Goal: Find specific page/section: Find specific page/section

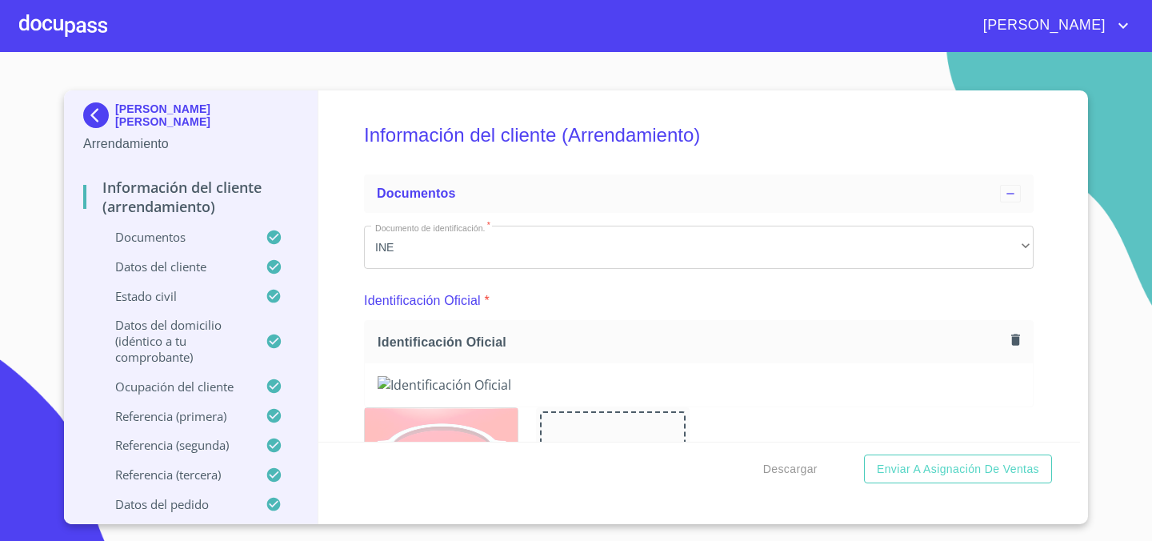
scroll to position [6990, 0]
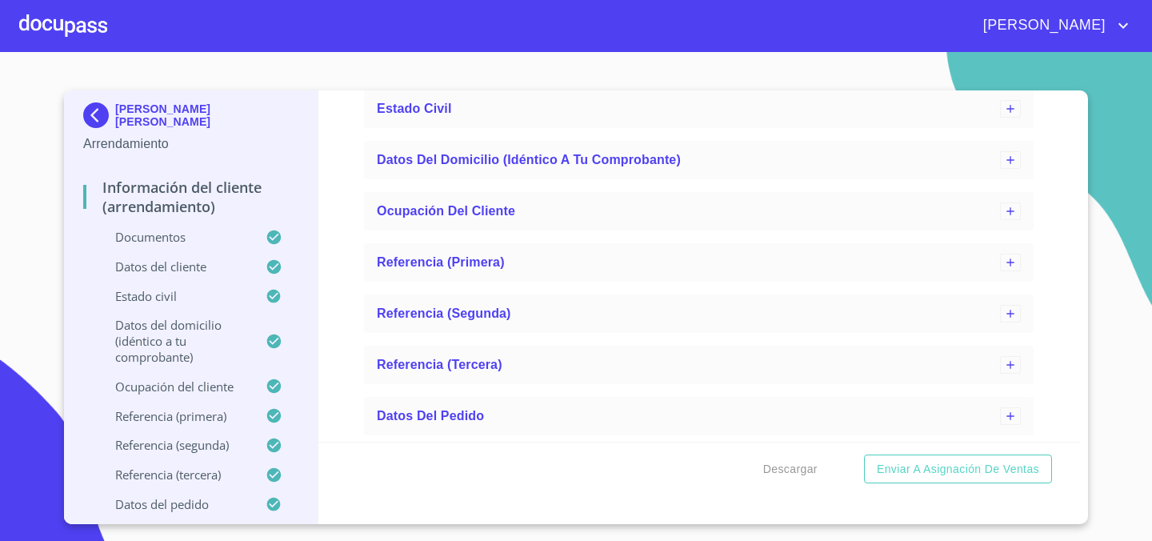
click at [39, 23] on div at bounding box center [63, 25] width 88 height 51
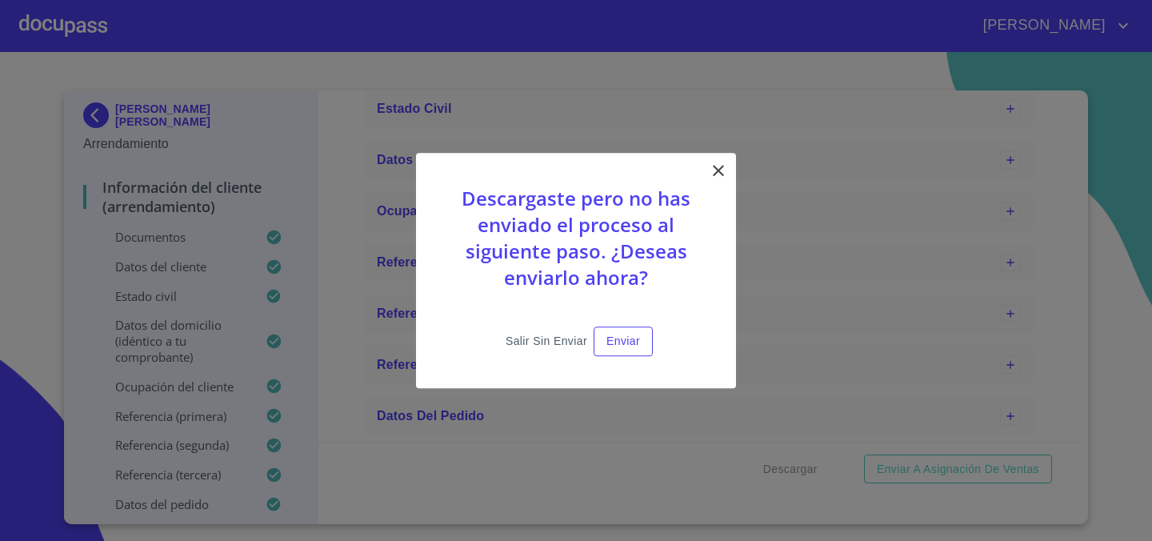
click at [567, 346] on span "Salir sin enviar" at bounding box center [547, 341] width 82 height 20
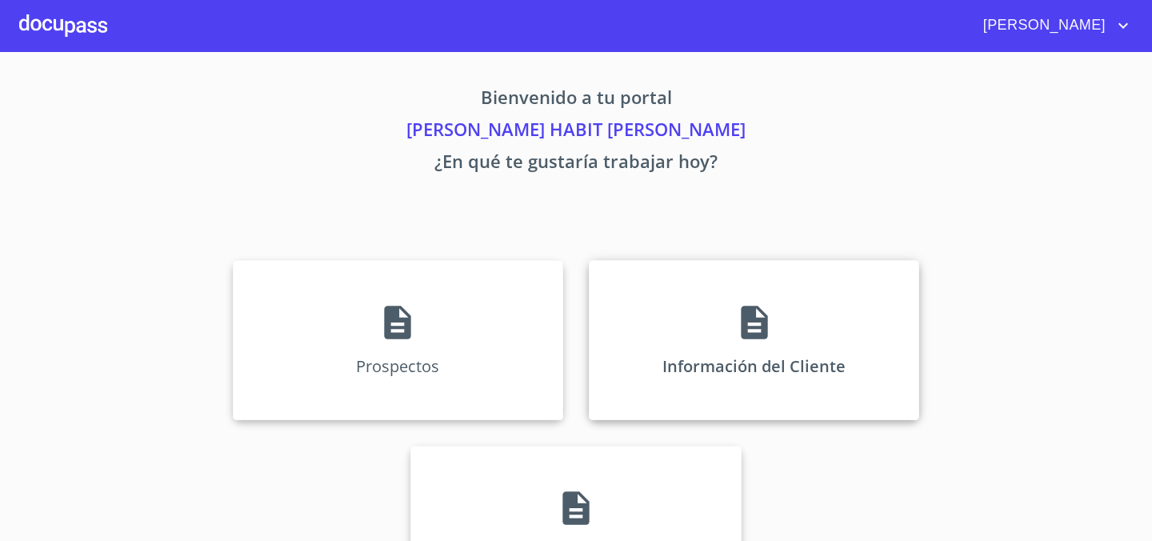
click at [702, 351] on div "Información del Cliente" at bounding box center [754, 340] width 330 height 160
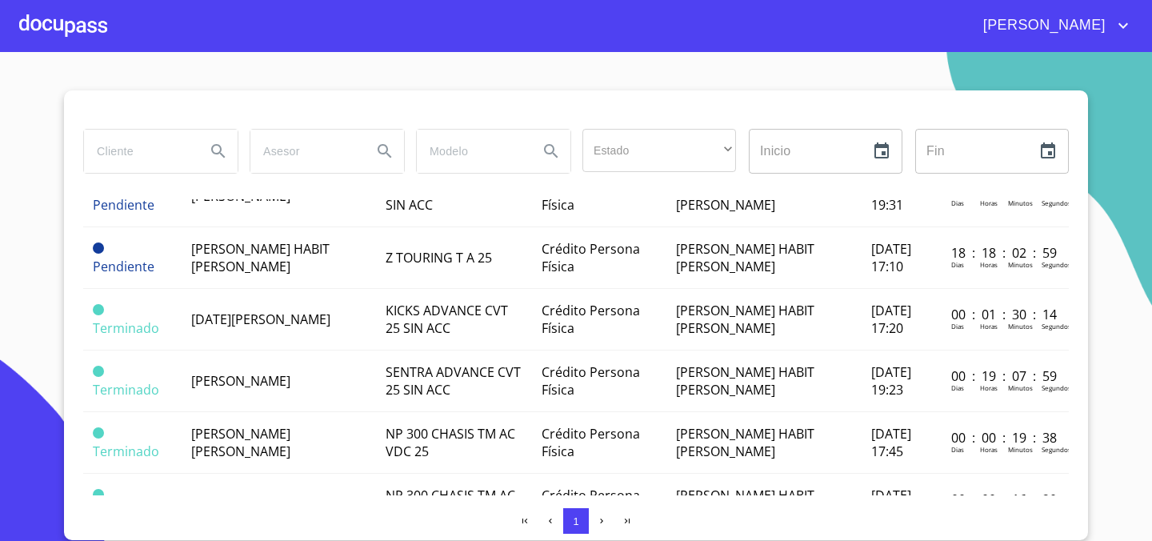
scroll to position [266, 0]
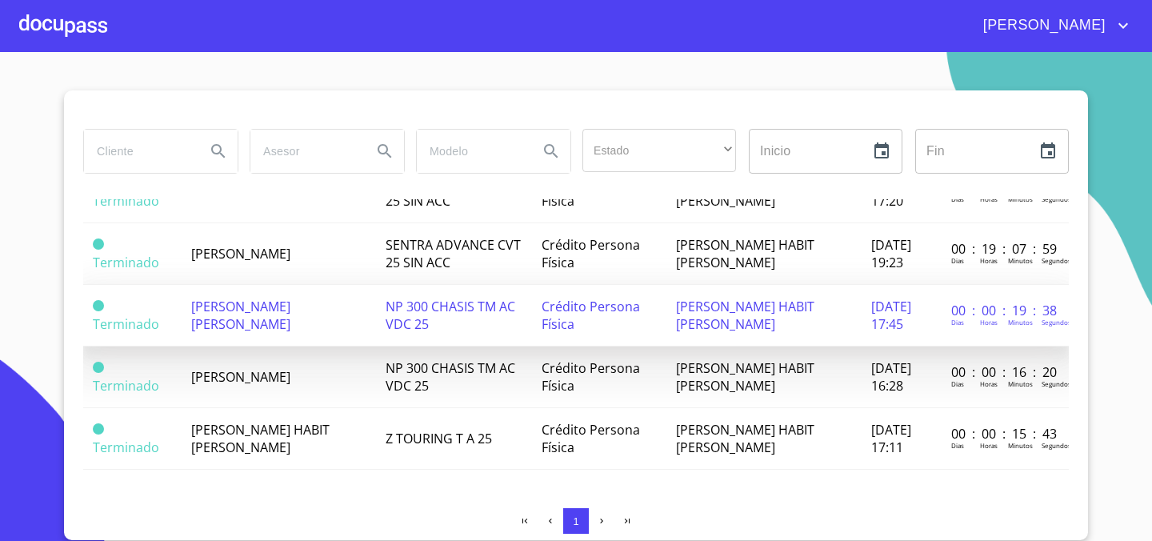
click at [263, 314] on span "[PERSON_NAME] [PERSON_NAME]" at bounding box center [240, 315] width 99 height 35
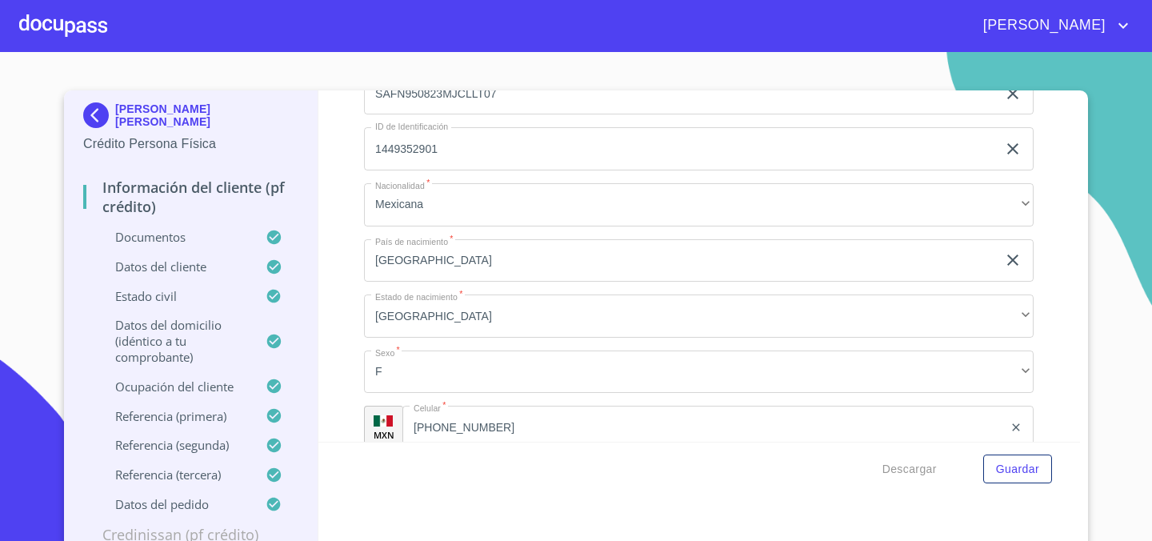
scroll to position [5945, 0]
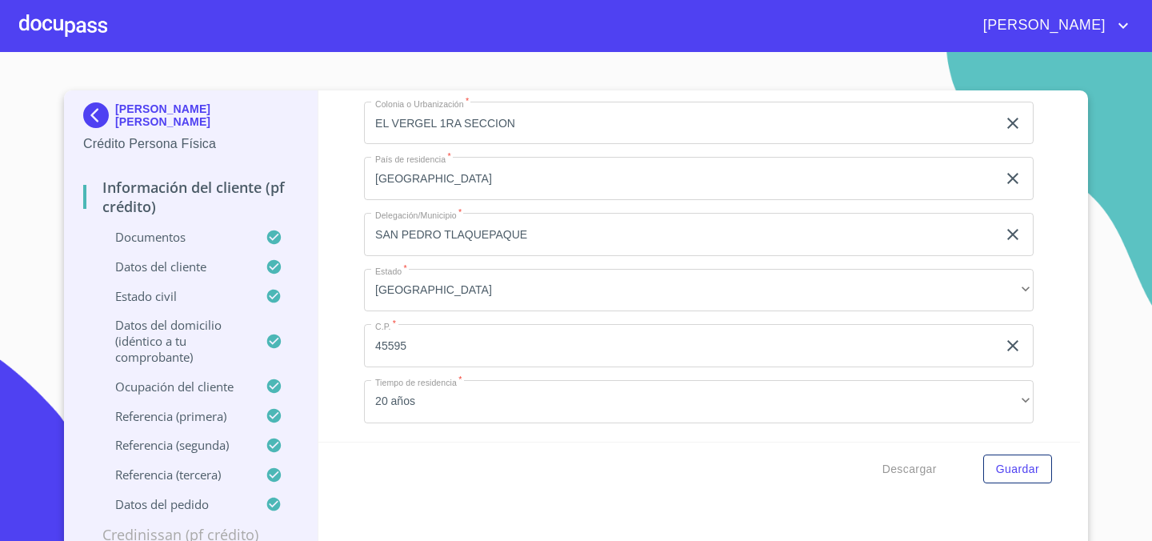
click at [41, 10] on div at bounding box center [63, 25] width 88 height 51
